Goal: Information Seeking & Learning: Learn about a topic

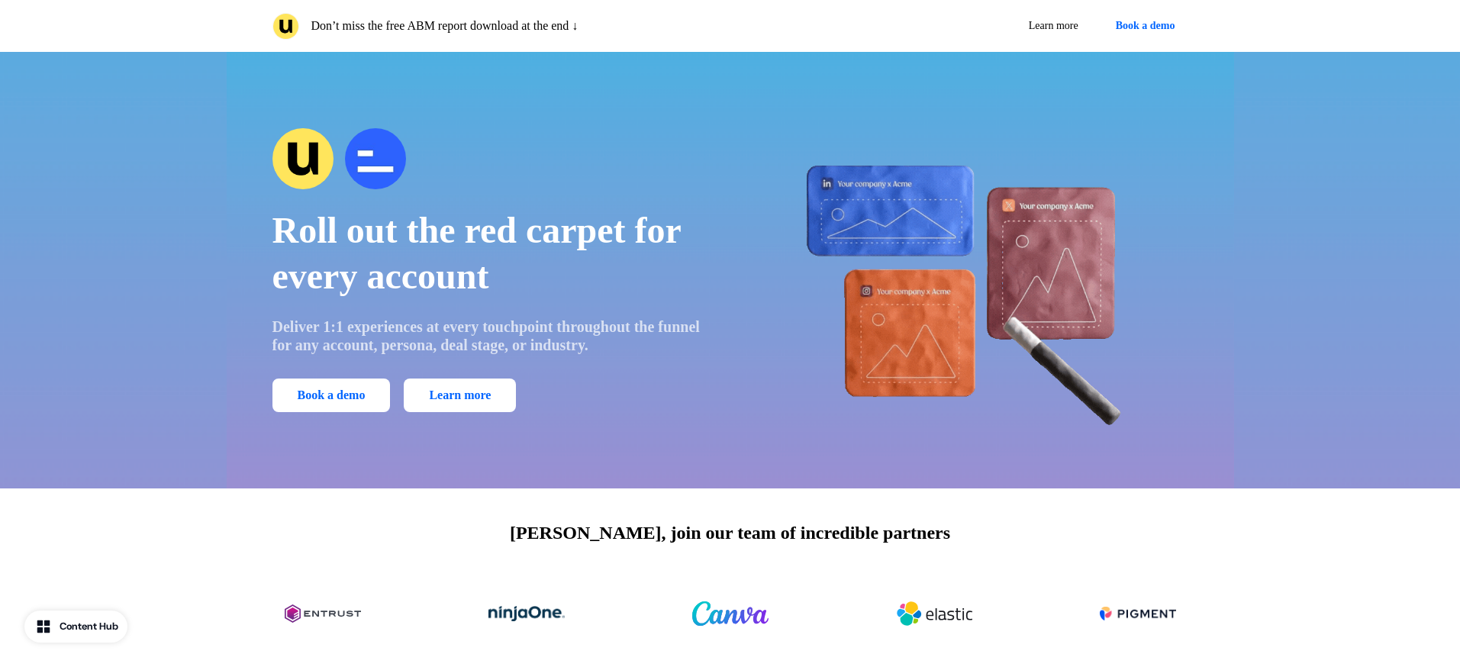
scroll to position [35, 0]
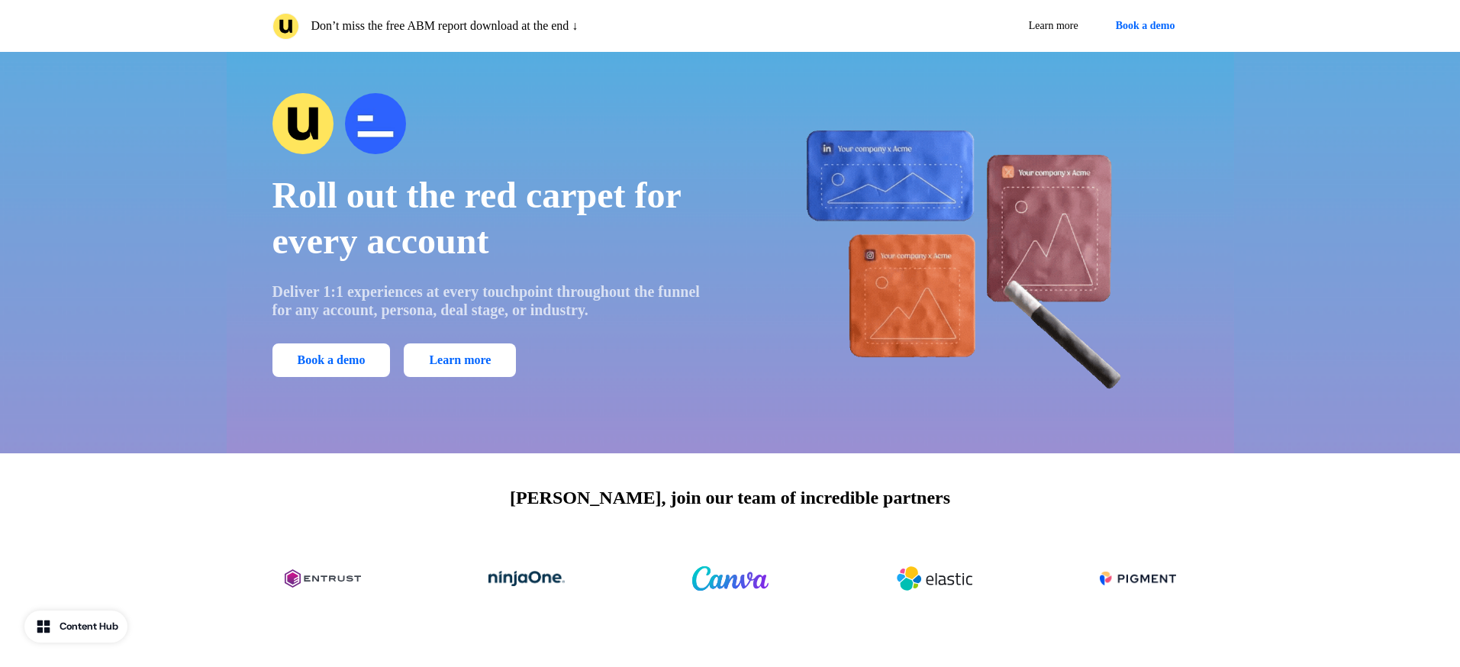
click at [369, 124] on img at bounding box center [375, 123] width 61 height 61
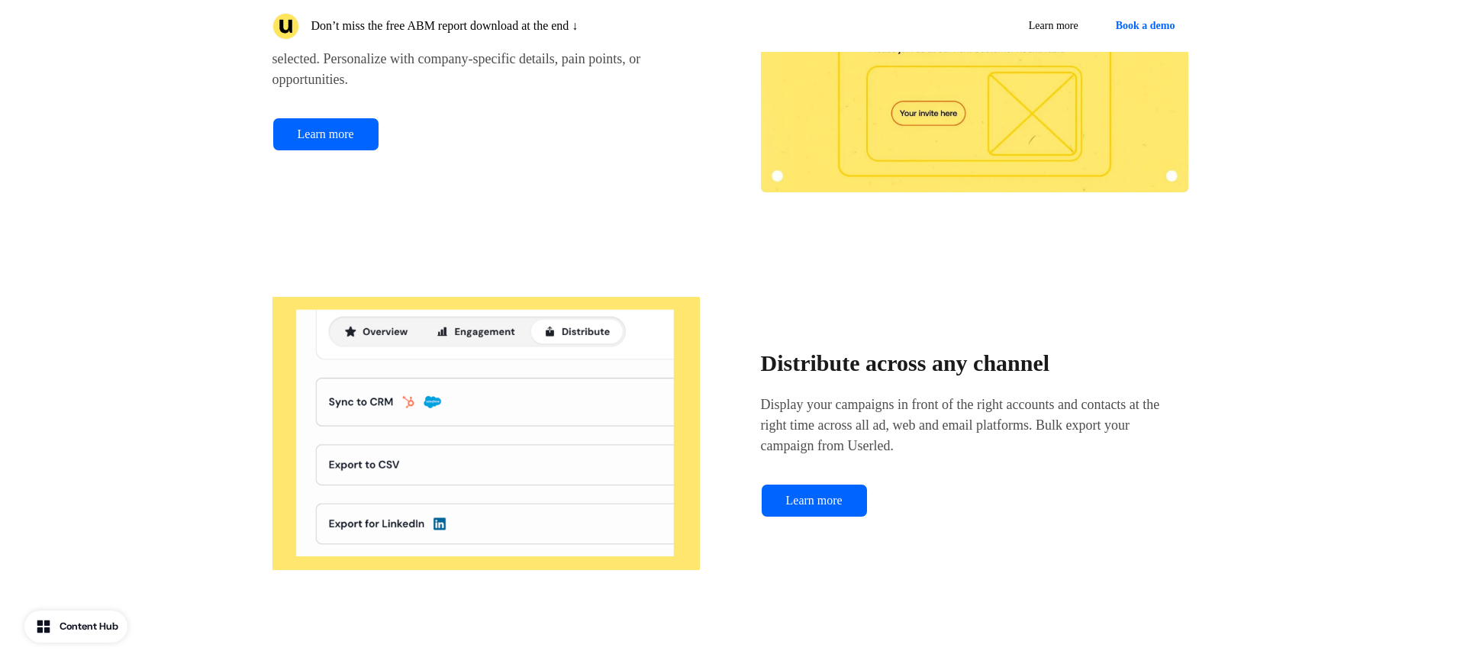
scroll to position [1839, 0]
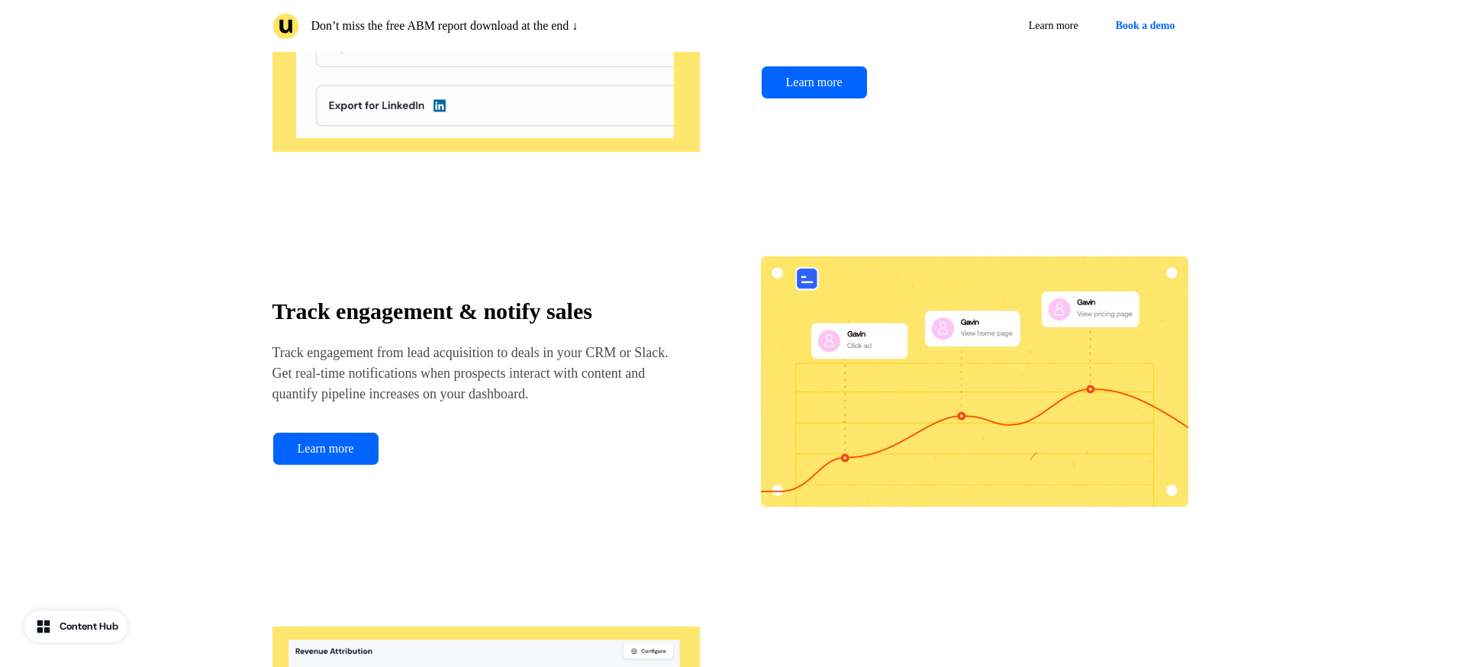
click at [617, 382] on p "Track engagement from lead acquisition to deals in your CRM or Slack. Get real-…" at bounding box center [472, 374] width 400 height 62
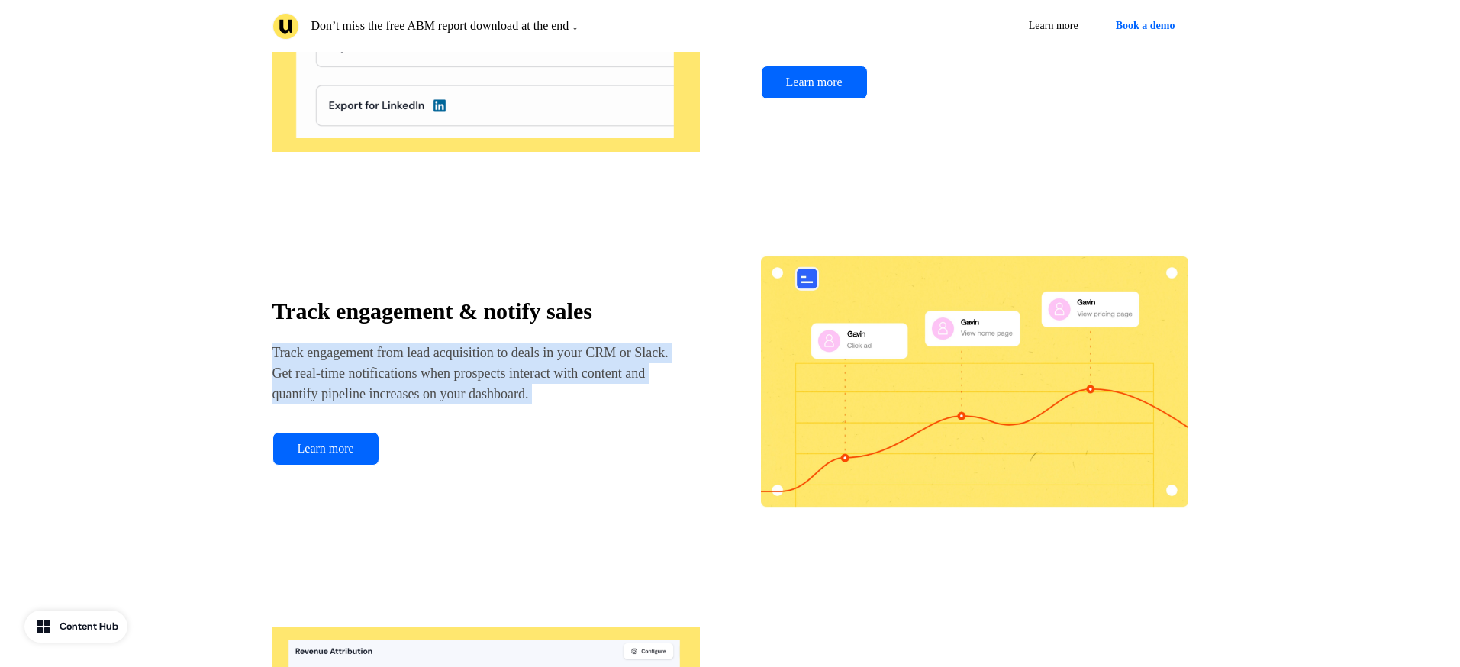
click at [617, 382] on p "Track engagement from lead acquisition to deals in your CRM or Slack. Get real-…" at bounding box center [472, 374] width 400 height 62
click at [657, 469] on div "Track engagement & notify sales Track engagement from lead acquisition to deals…" at bounding box center [730, 381] width 916 height 305
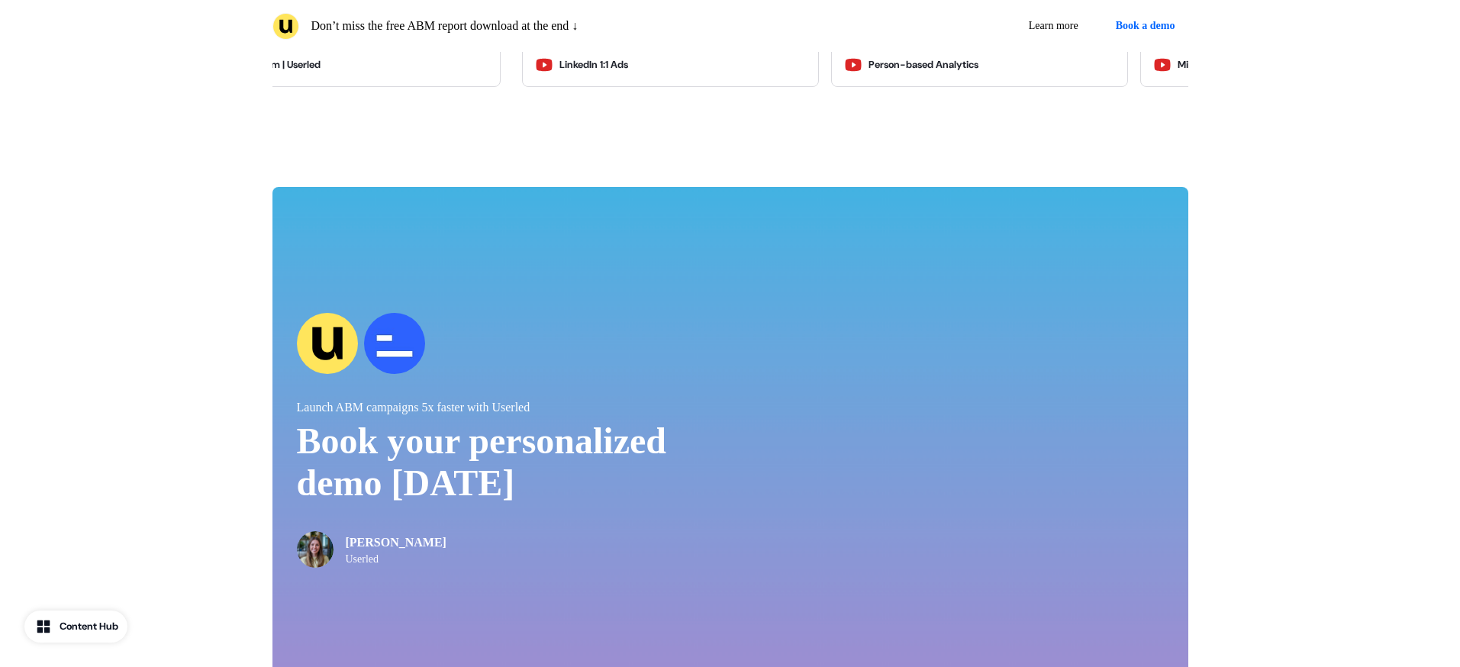
scroll to position [3096, 0]
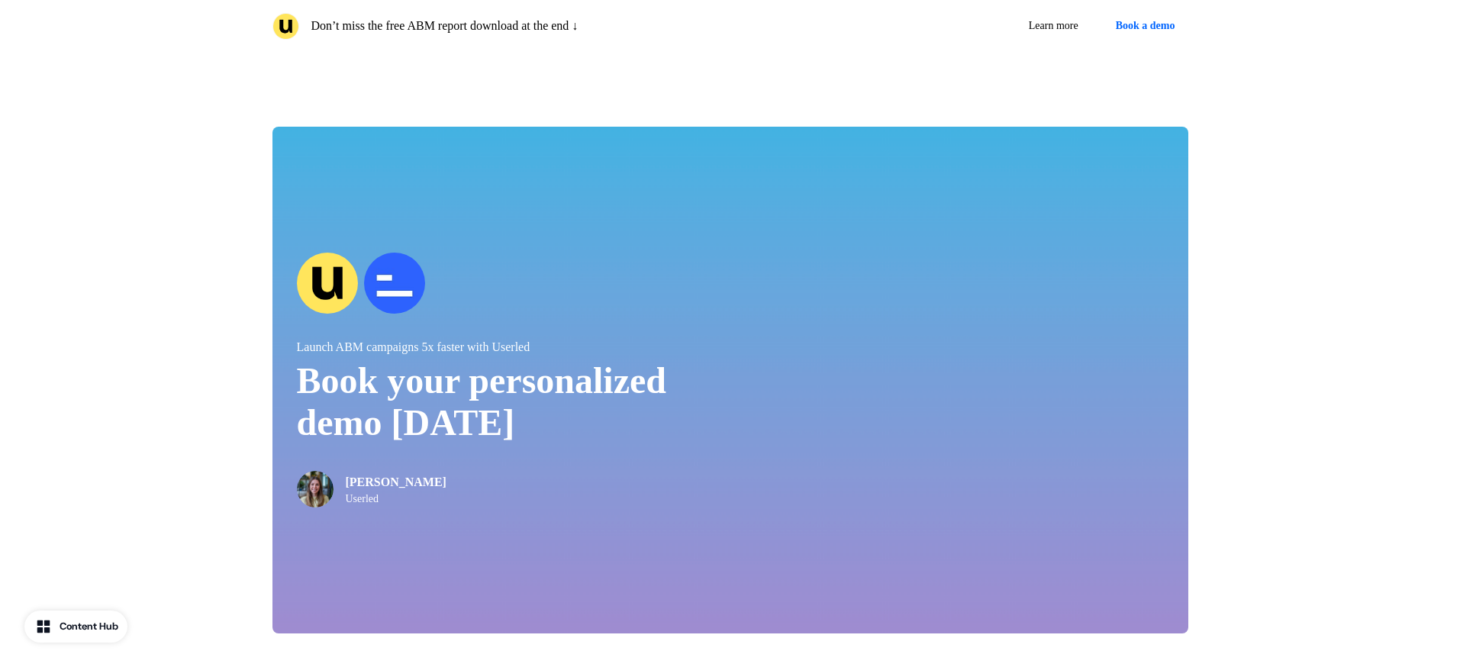
click at [747, 459] on div "Launch ABM campaigns 5x faster with Userled Book your personalized demo [DATE] …" at bounding box center [730, 380] width 916 height 507
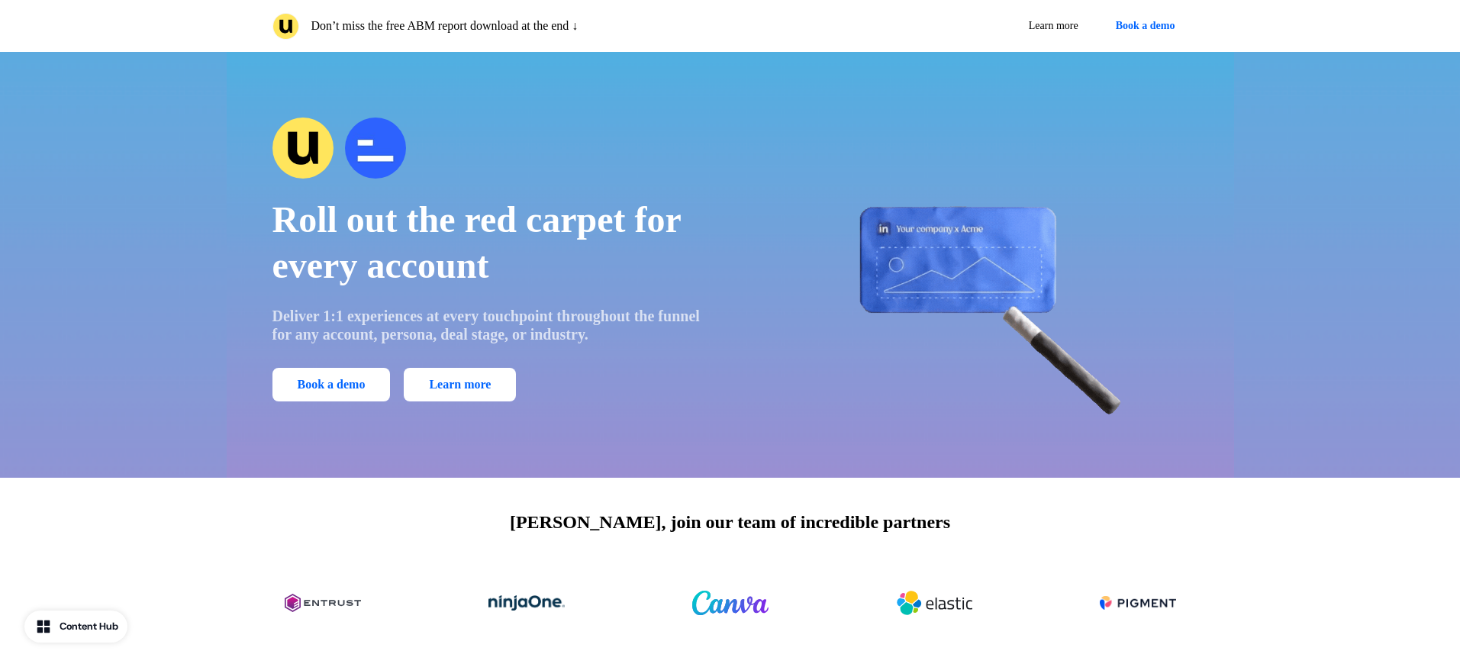
scroll to position [0, 0]
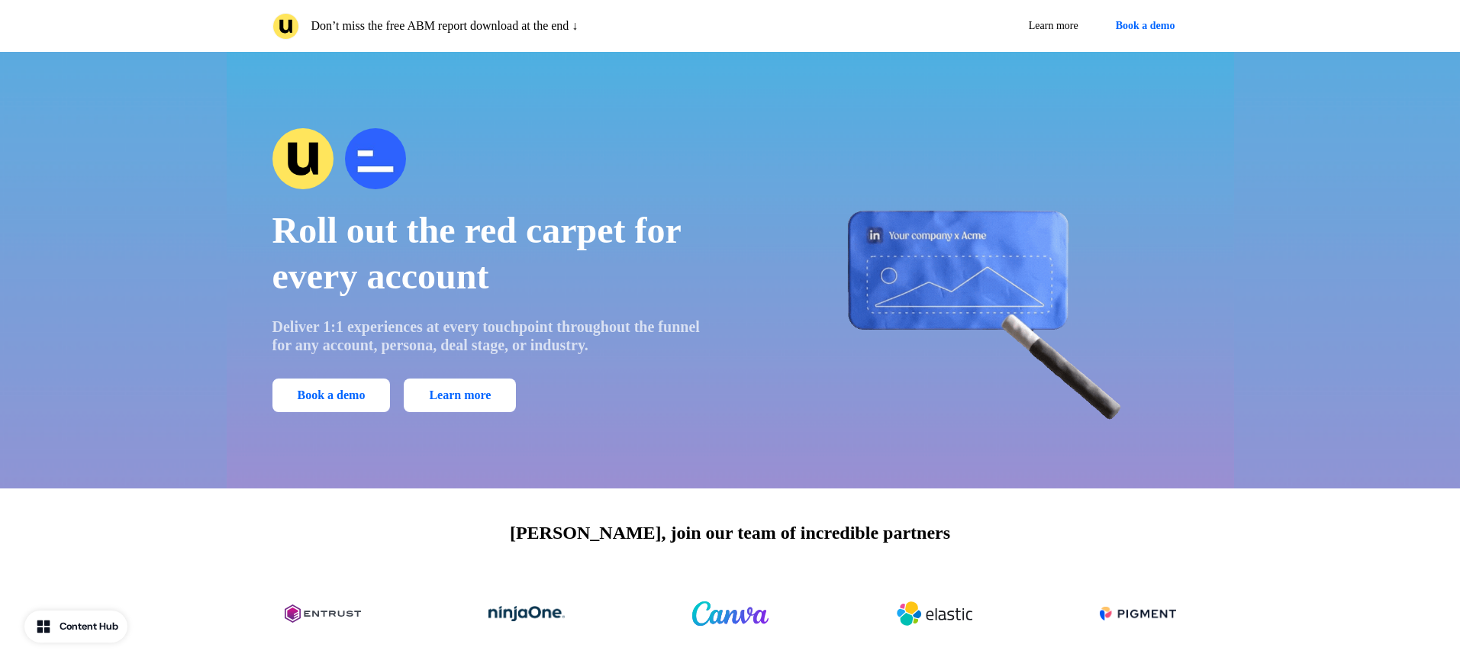
click at [518, 351] on p "Deliver 1:1 experiences at every touchpoint throughout the funnel for any accou…" at bounding box center [490, 336] width 437 height 37
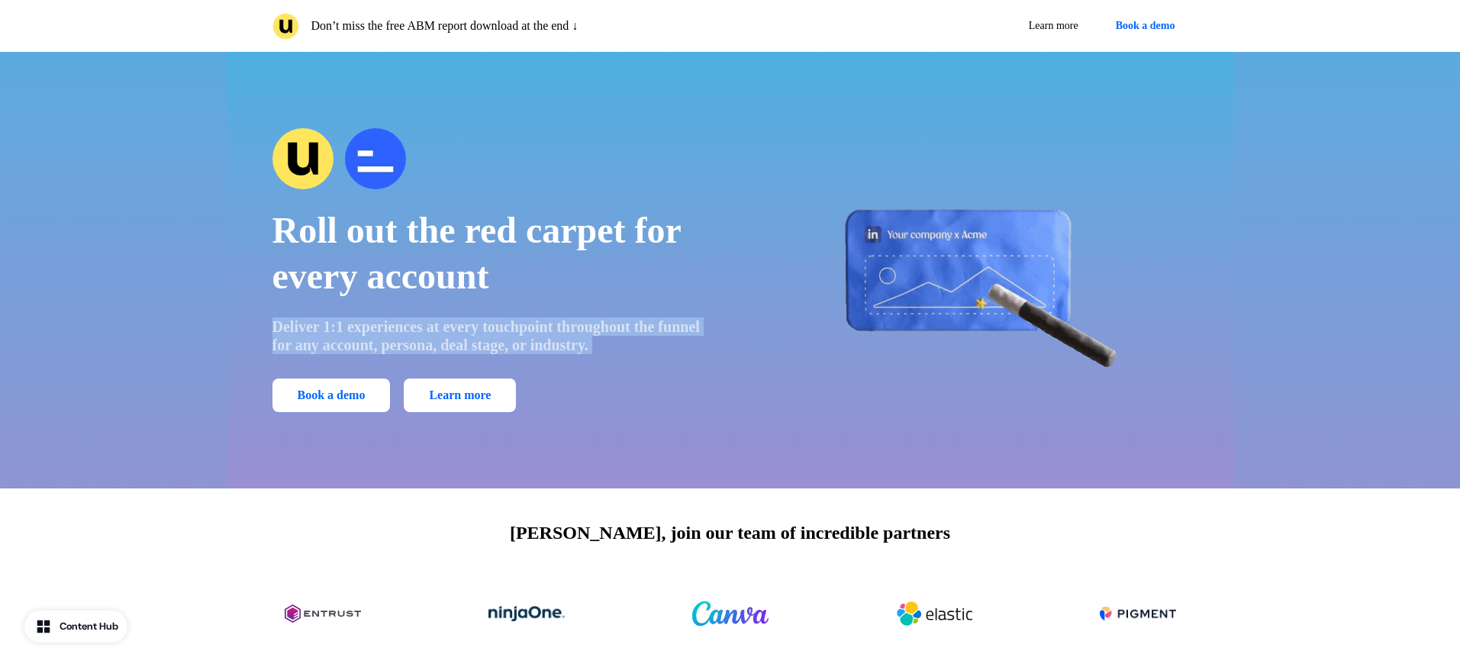
click at [518, 351] on p "Deliver 1:1 experiences at every touchpoint throughout the funnel for any accou…" at bounding box center [490, 336] width 437 height 37
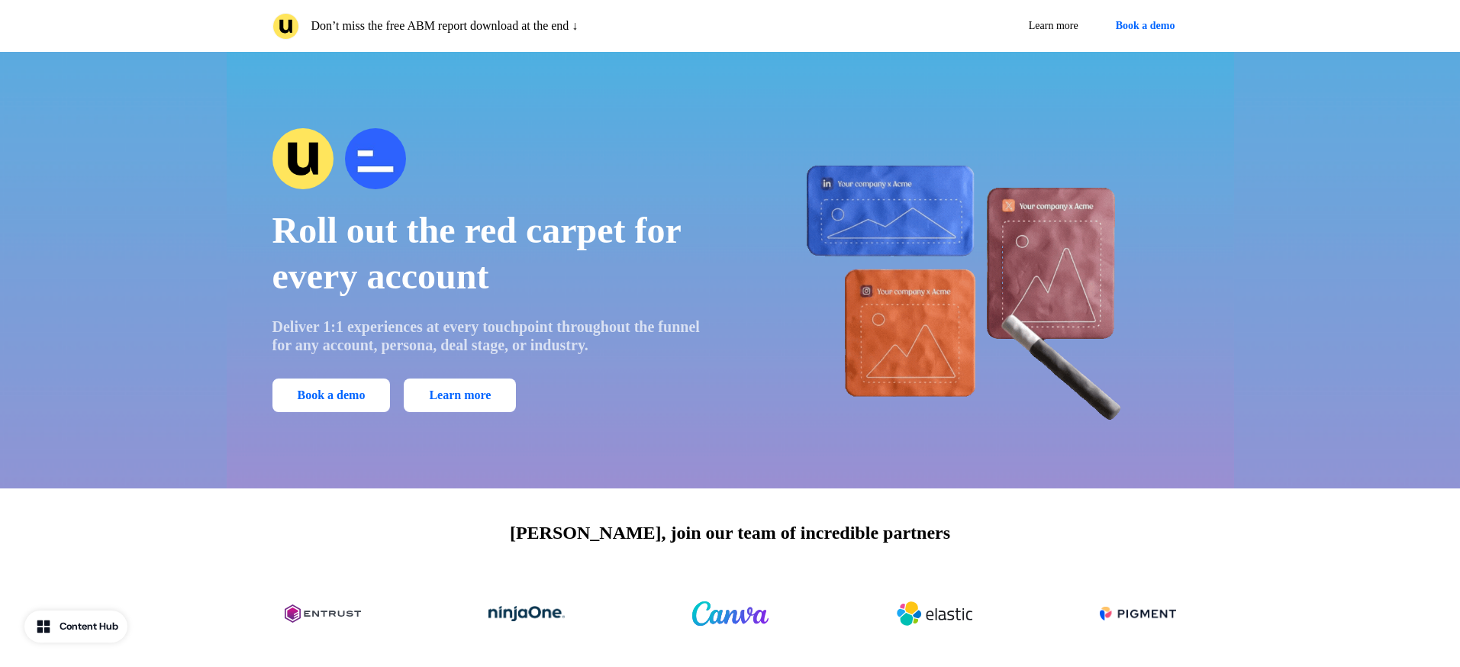
click at [730, 209] on div "Roll out the red carpet for every account Deliver 1:1 experiences at every touc…" at bounding box center [731, 270] width 1008 height 437
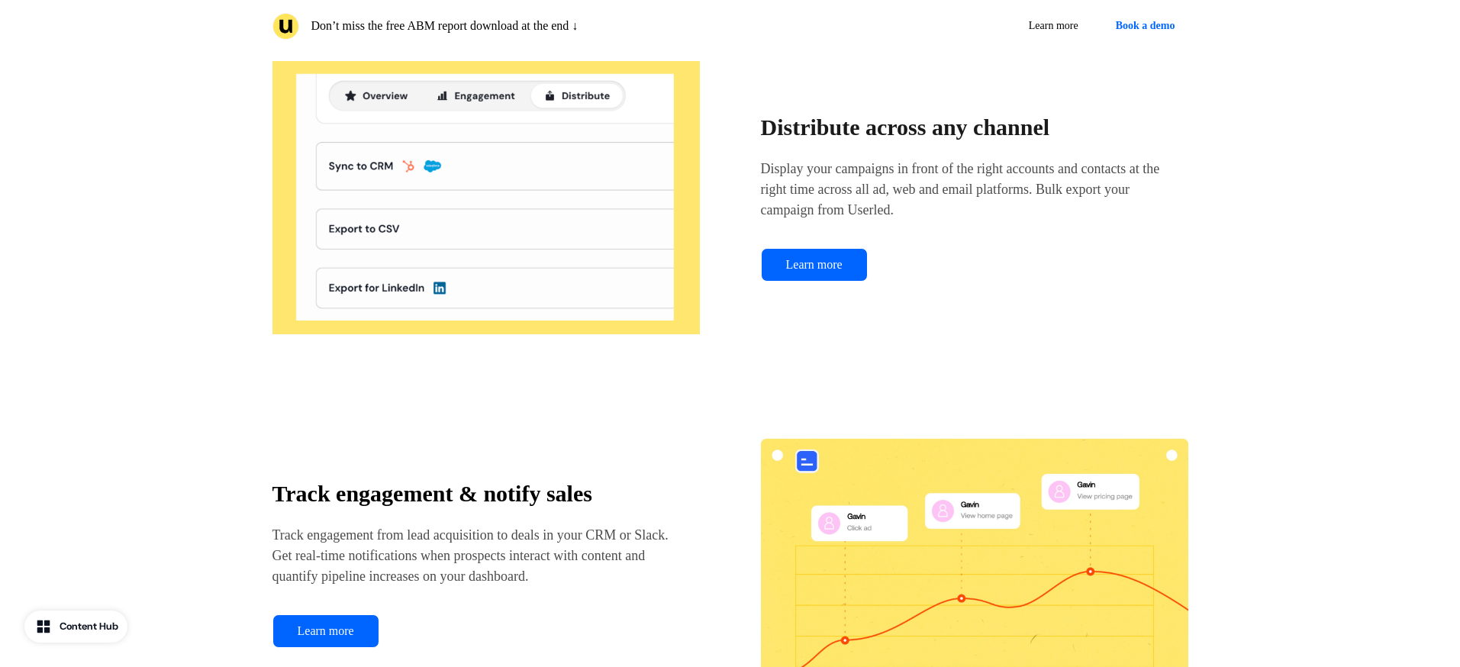
scroll to position [1727, 0]
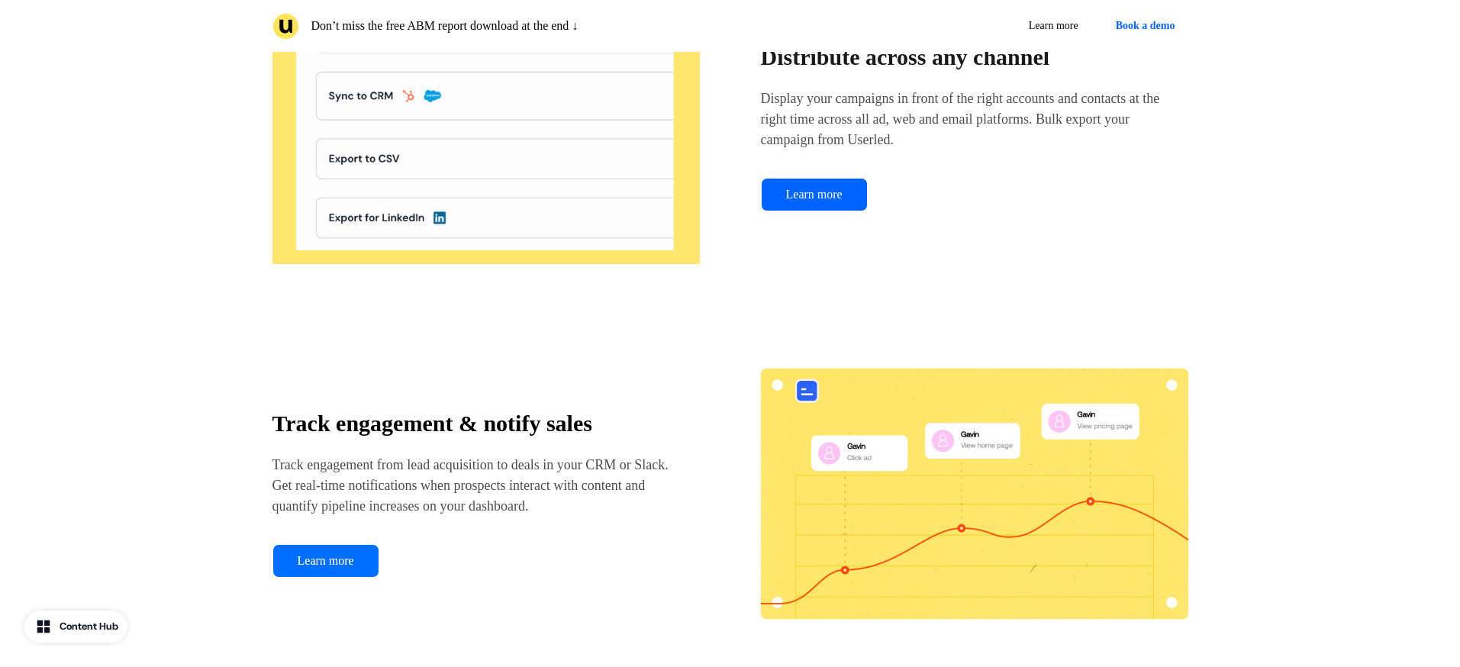
click at [357, 577] on link "Learn more" at bounding box center [325, 561] width 107 height 34
click at [0, 0] on div "Don’t miss the free ABM report download at the end ↓ Learn more Book a demo Rol…" at bounding box center [730, 519] width 1460 height 4493
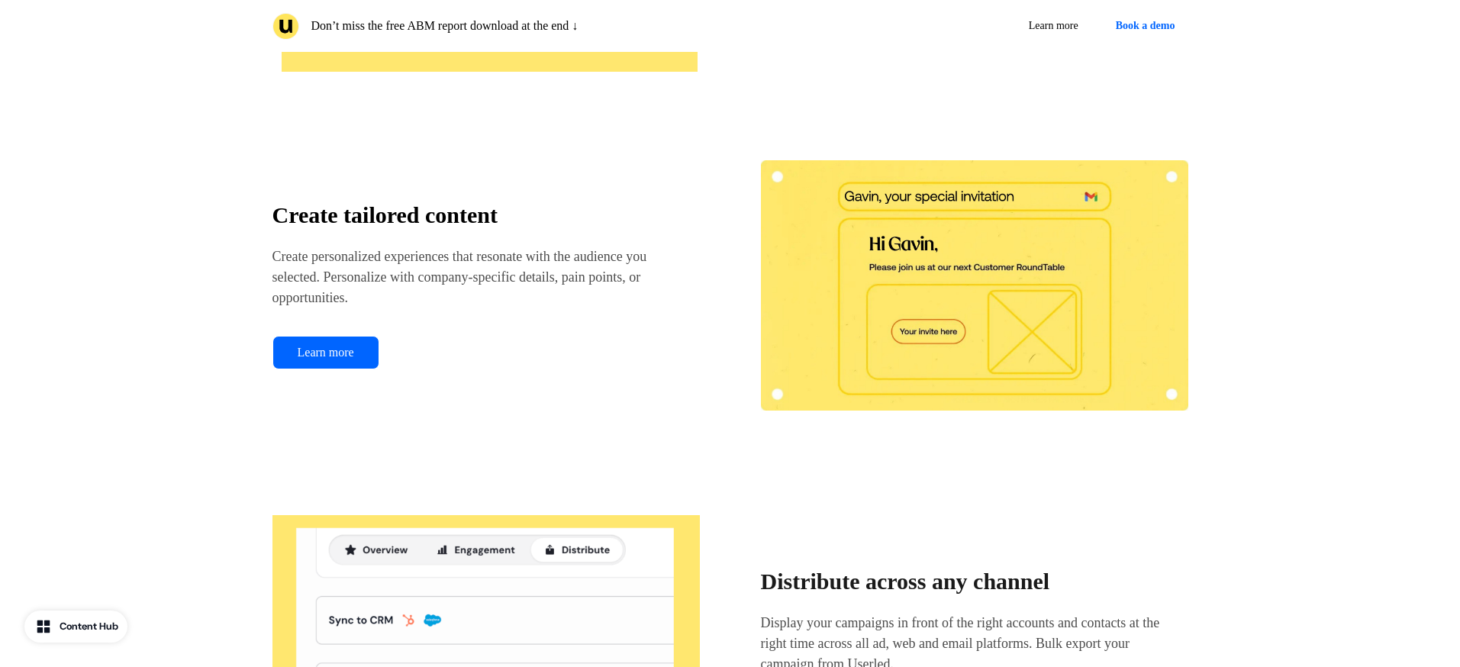
scroll to position [1204, 0]
